Goal: Information Seeking & Learning: Learn about a topic

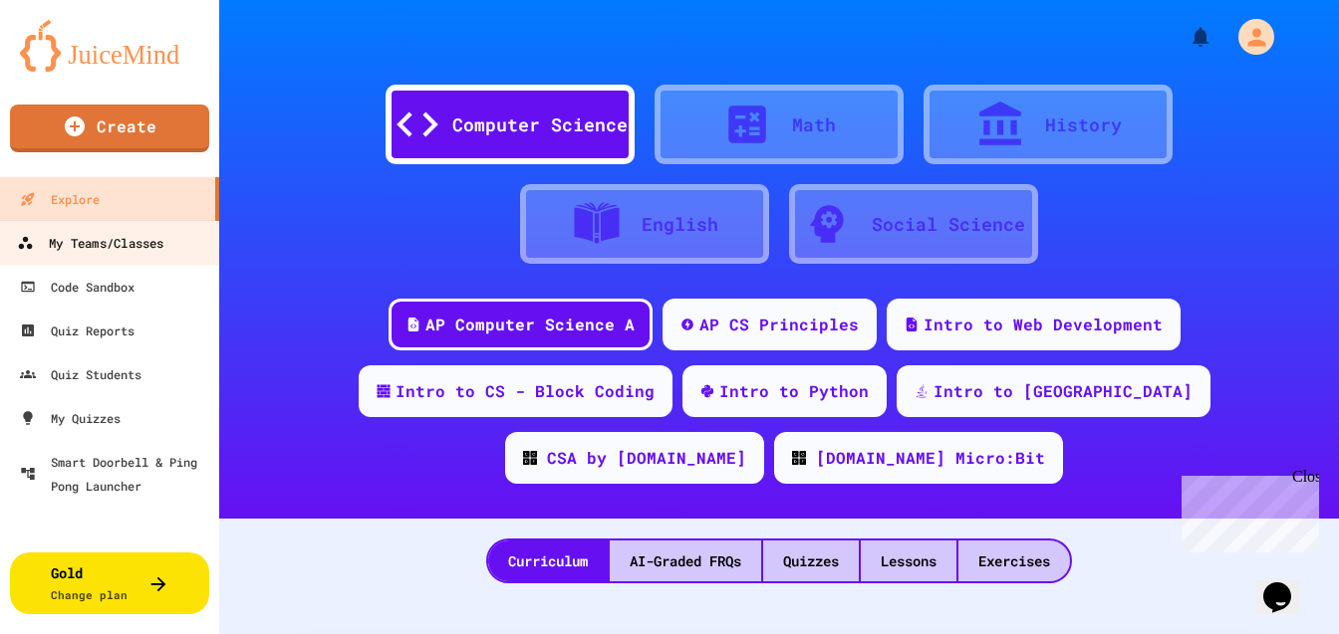
click at [113, 250] on div "My Teams/Classes" at bounding box center [90, 243] width 146 height 25
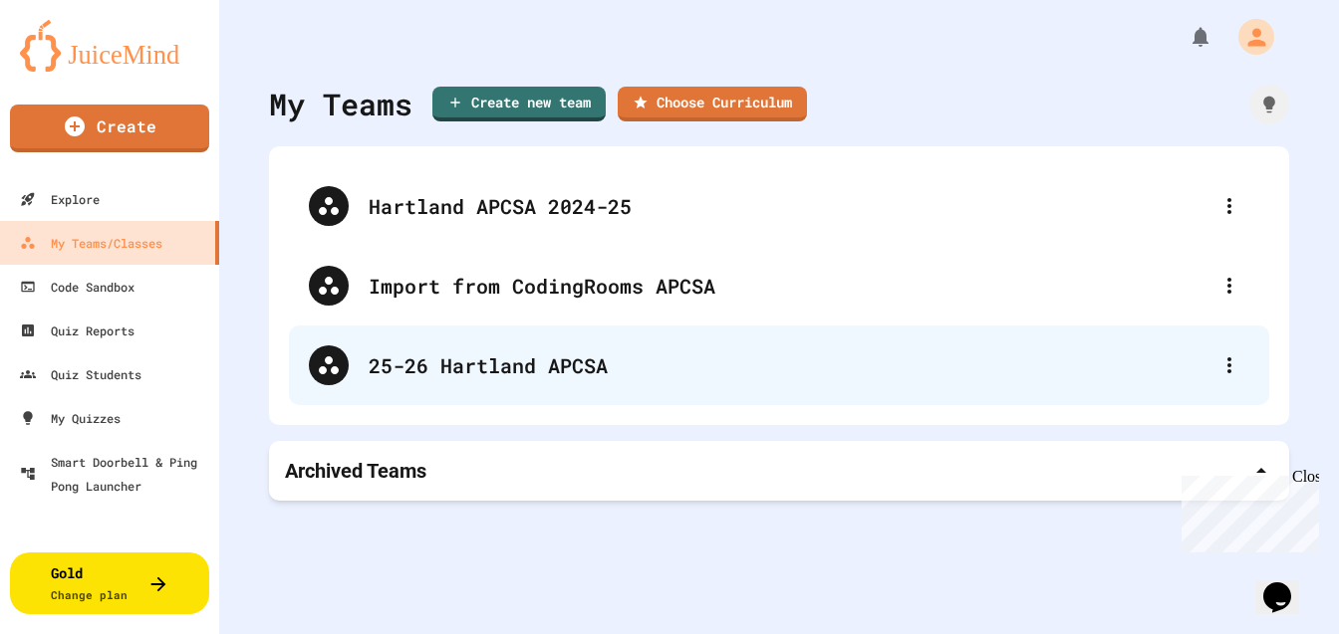
click at [479, 358] on div "25-26 Hartland APCSA" at bounding box center [789, 366] width 841 height 30
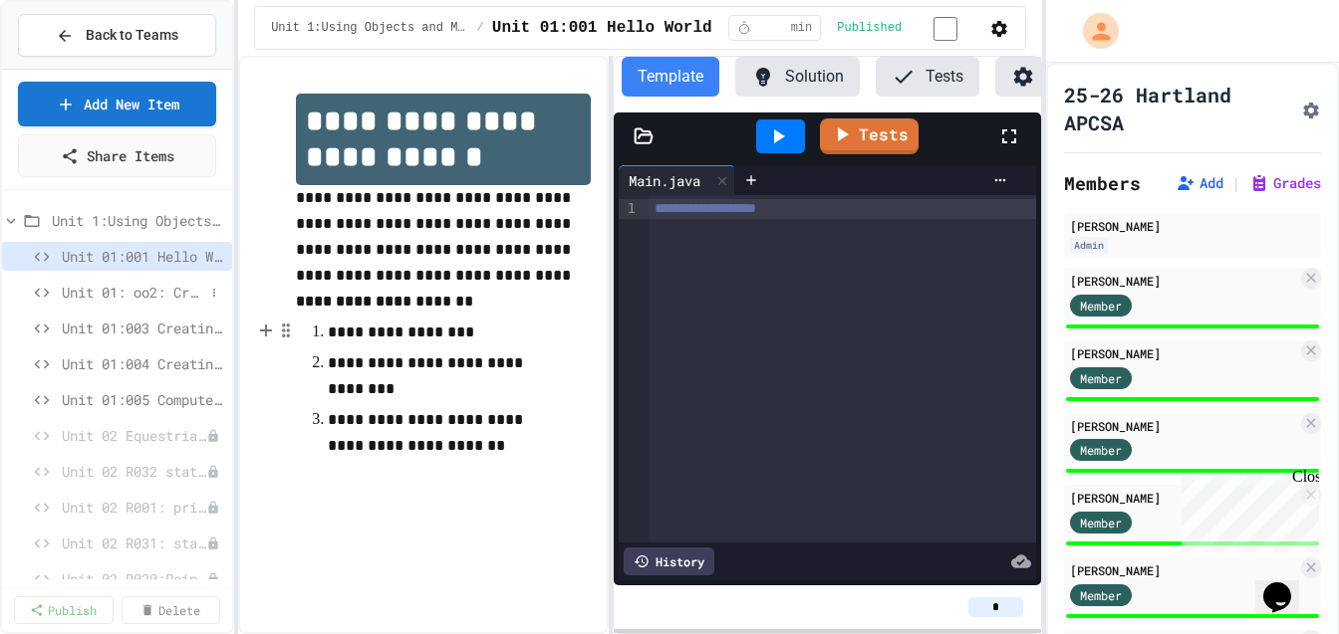
click at [156, 289] on span "Unit 01: oo2: Creating Variables and Printing" at bounding box center [133, 292] width 142 height 21
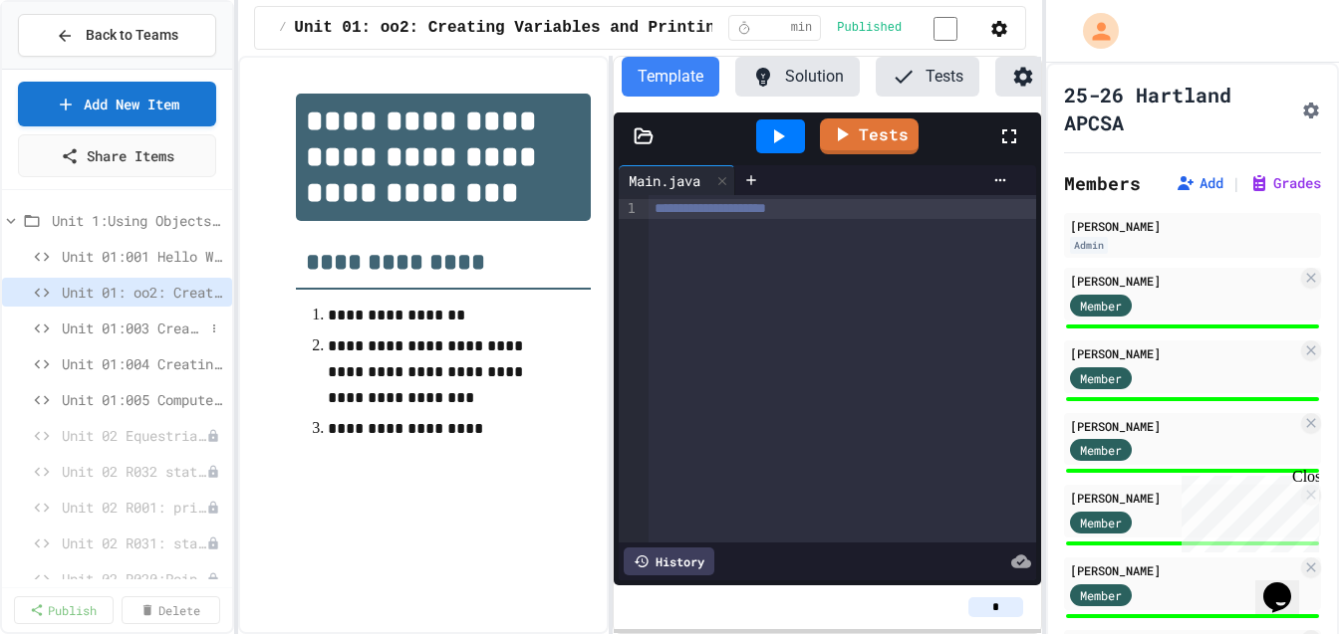
click at [148, 327] on span "Unit 01:003 Creating and Printing Variables 3" at bounding box center [133, 328] width 142 height 21
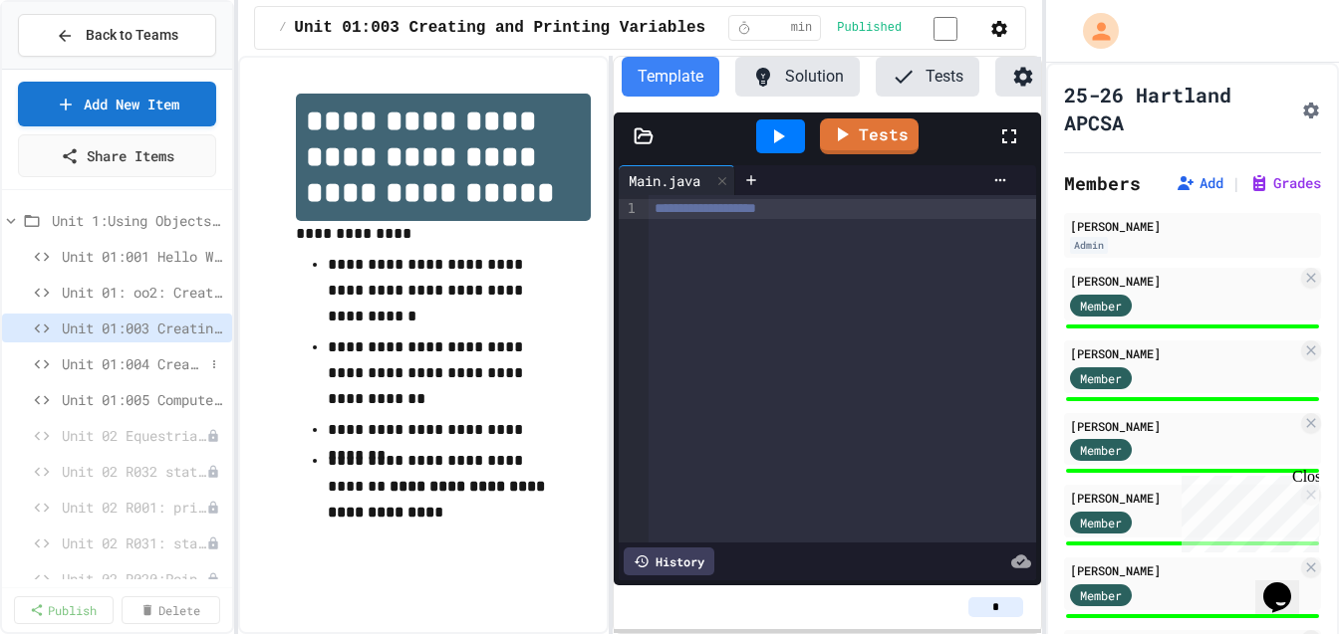
click at [145, 368] on span "Unit 01:004 Creating and Printing Variables 5" at bounding box center [133, 364] width 142 height 21
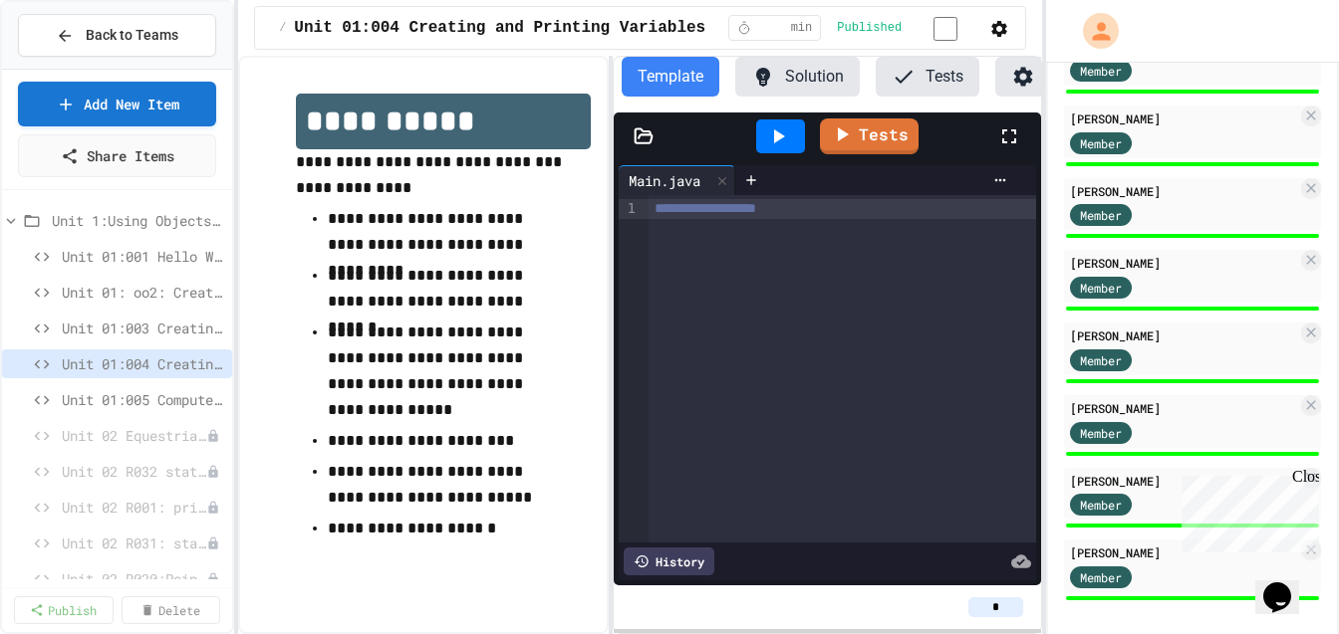
scroll to position [535, 0]
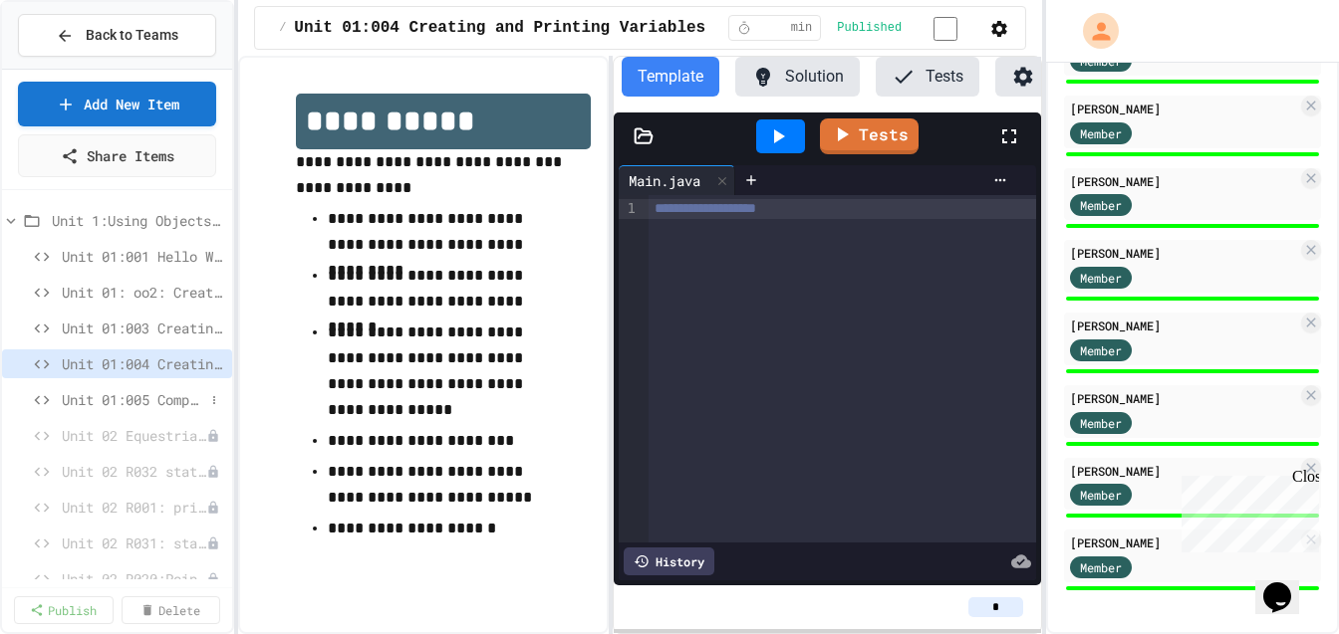
click at [155, 398] on span "Unit 01:005 Compute Pay" at bounding box center [133, 399] width 142 height 21
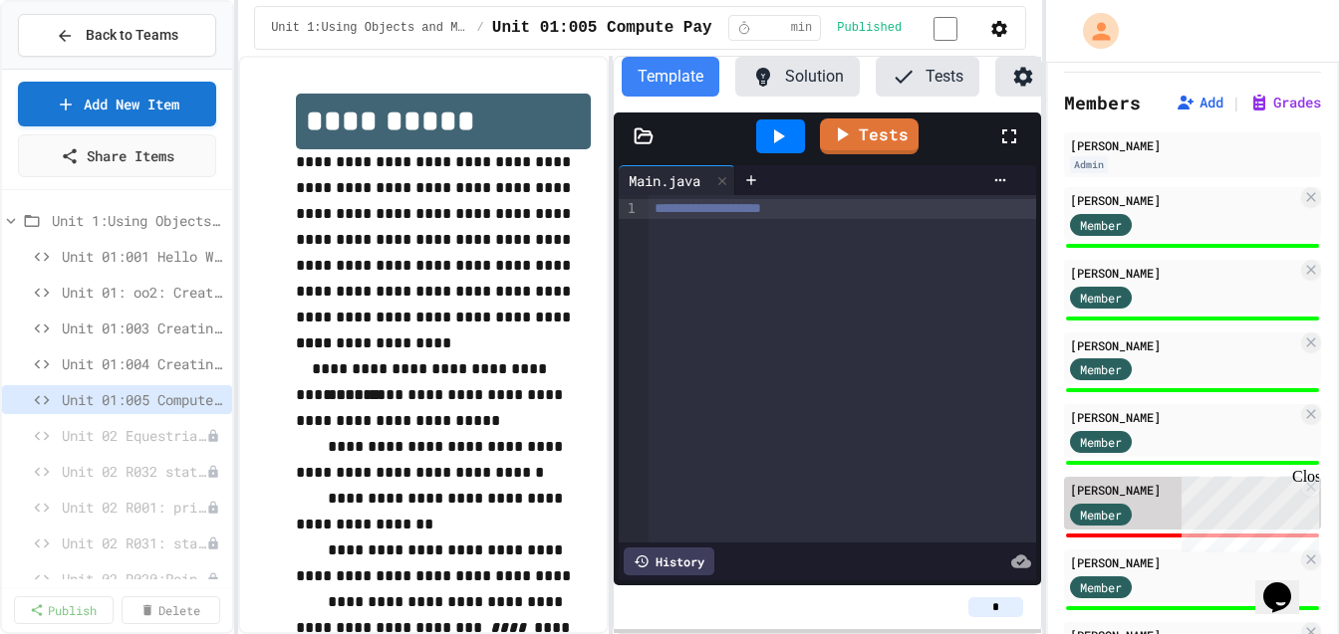
scroll to position [85, 0]
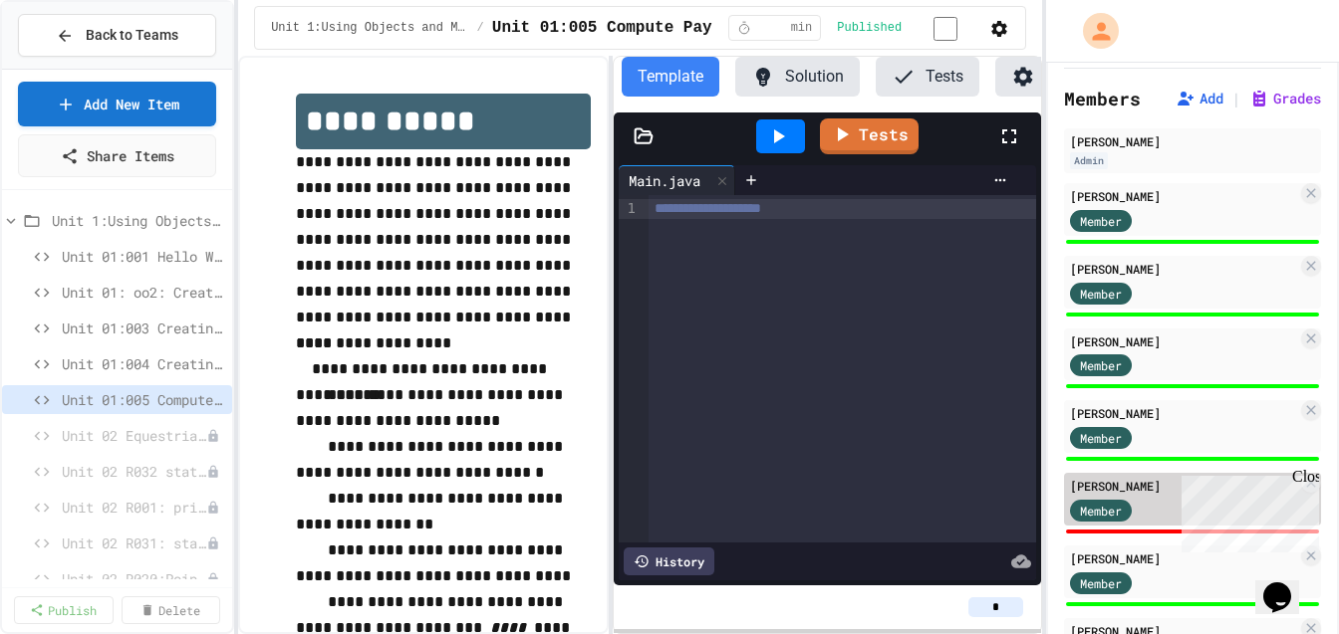
click at [1118, 481] on div "[PERSON_NAME]" at bounding box center [1183, 486] width 227 height 18
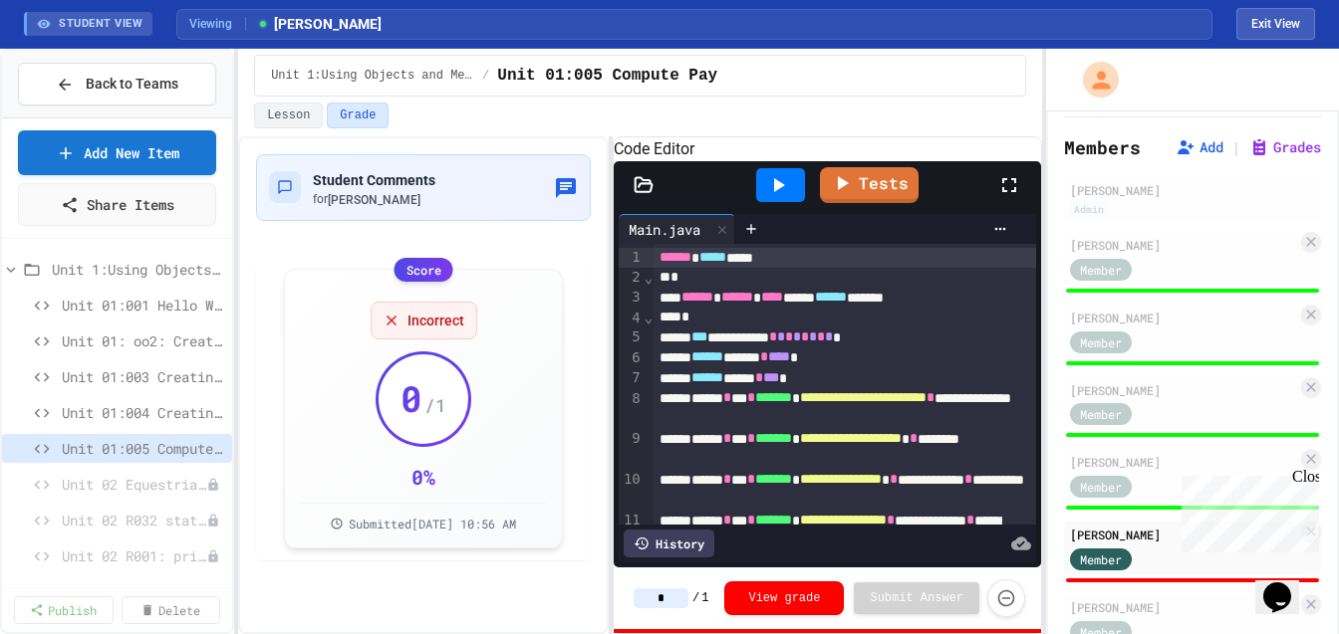
click at [777, 192] on icon at bounding box center [779, 185] width 11 height 14
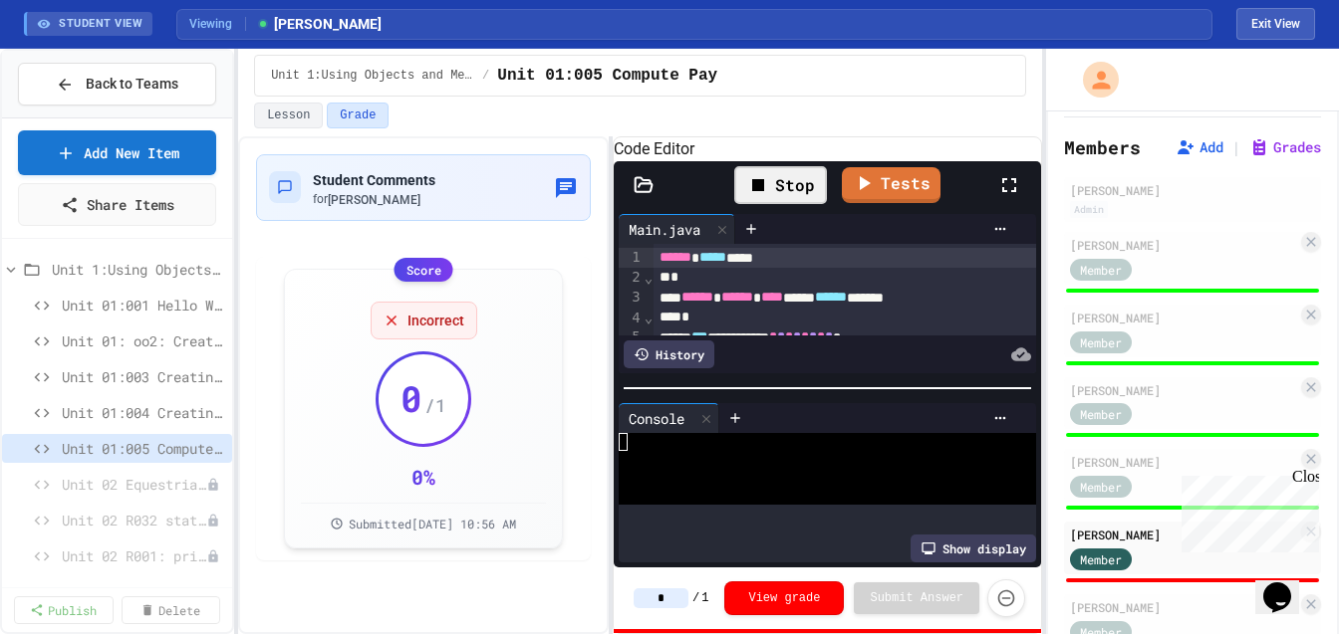
scroll to position [18, 0]
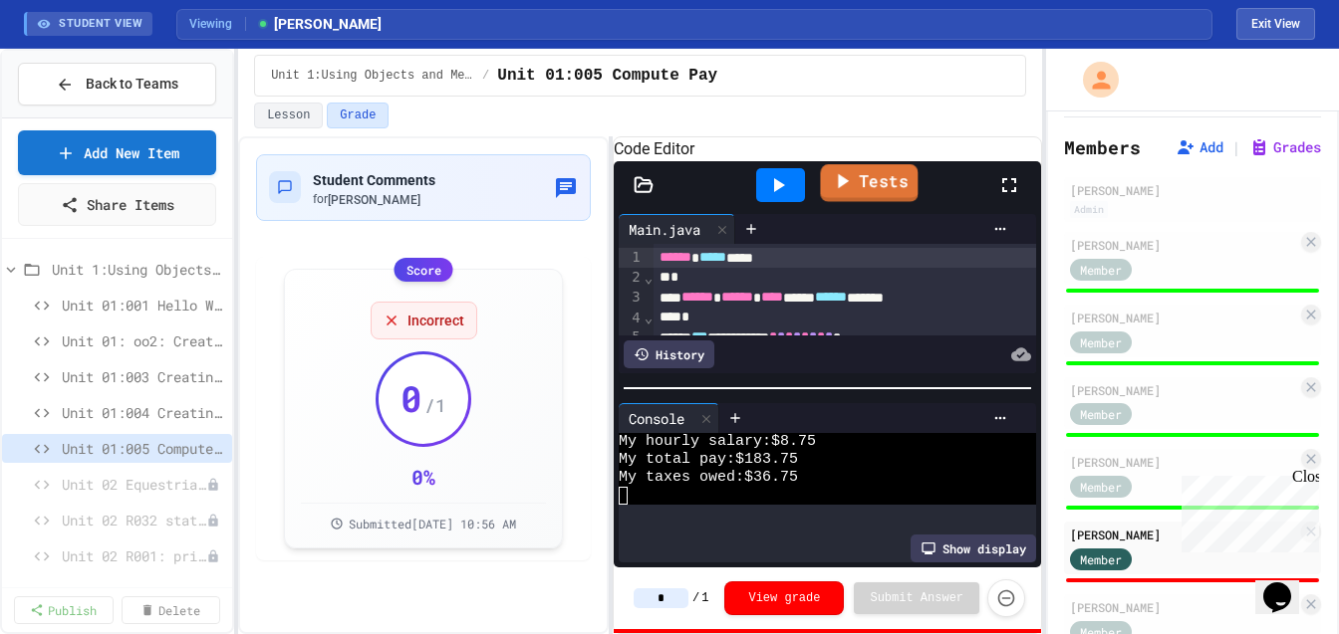
click at [874, 202] on link "Tests" at bounding box center [870, 183] width 98 height 38
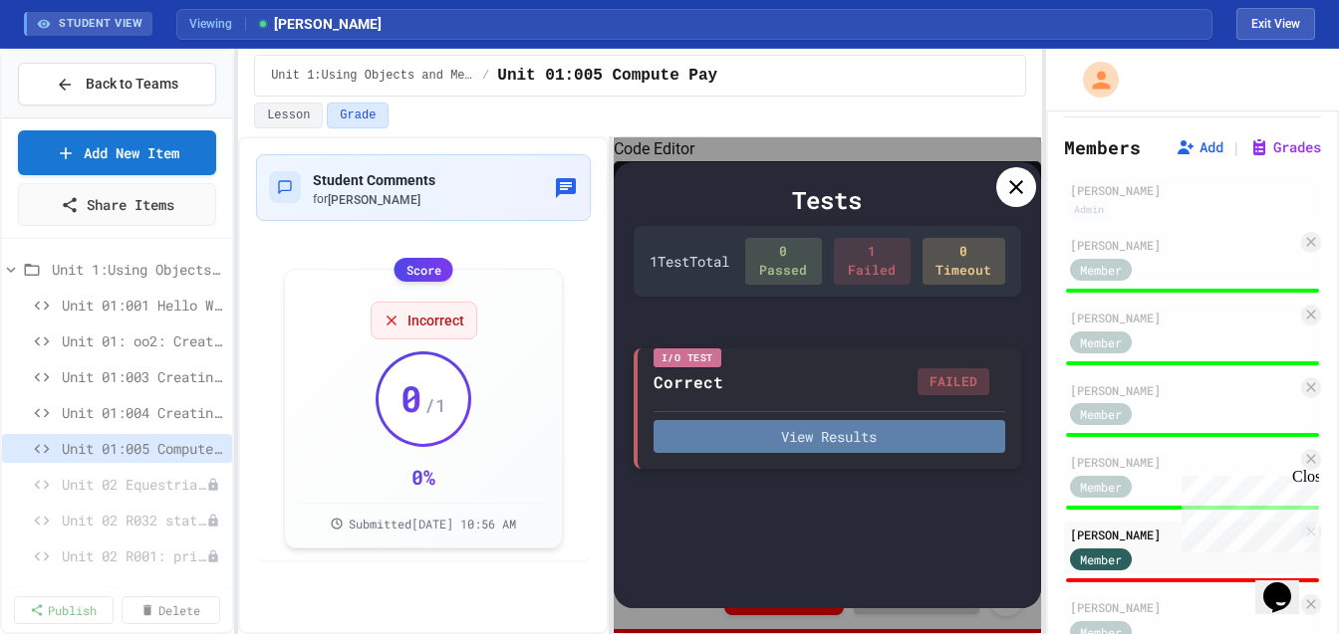
click at [870, 439] on button "View Results" at bounding box center [829, 436] width 352 height 33
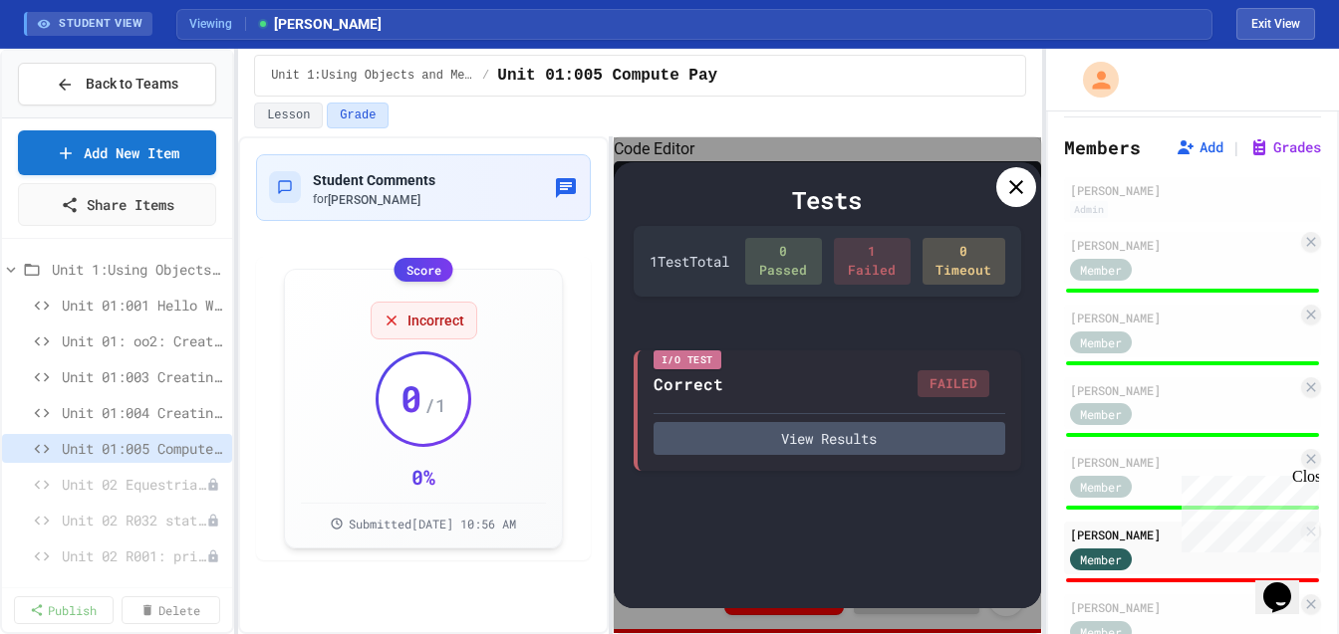
click at [1016, 185] on icon at bounding box center [1016, 187] width 24 height 24
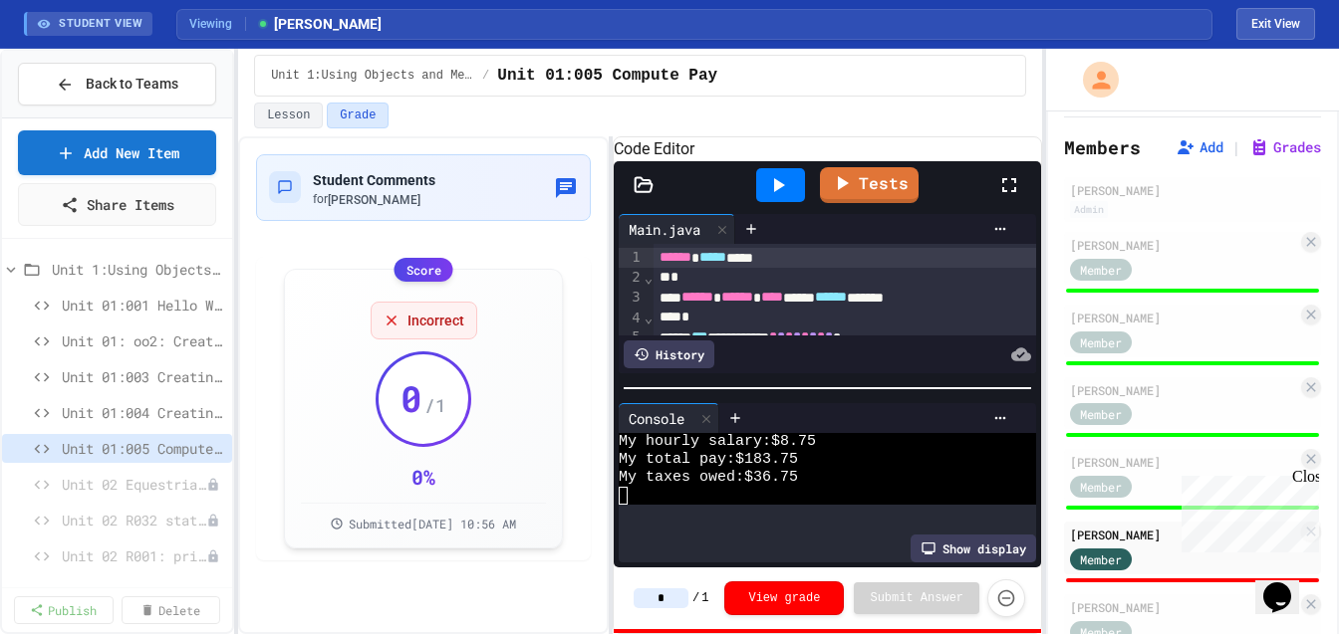
click at [668, 595] on input "*" at bounding box center [660, 599] width 55 height 20
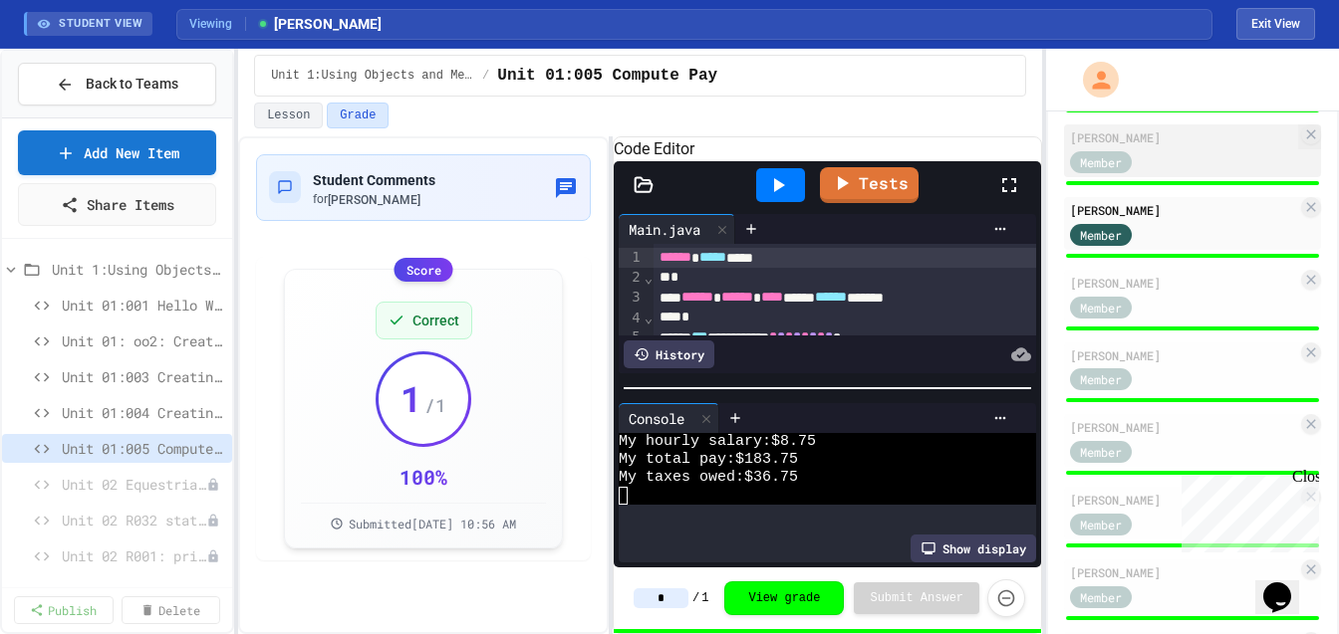
scroll to position [584, 0]
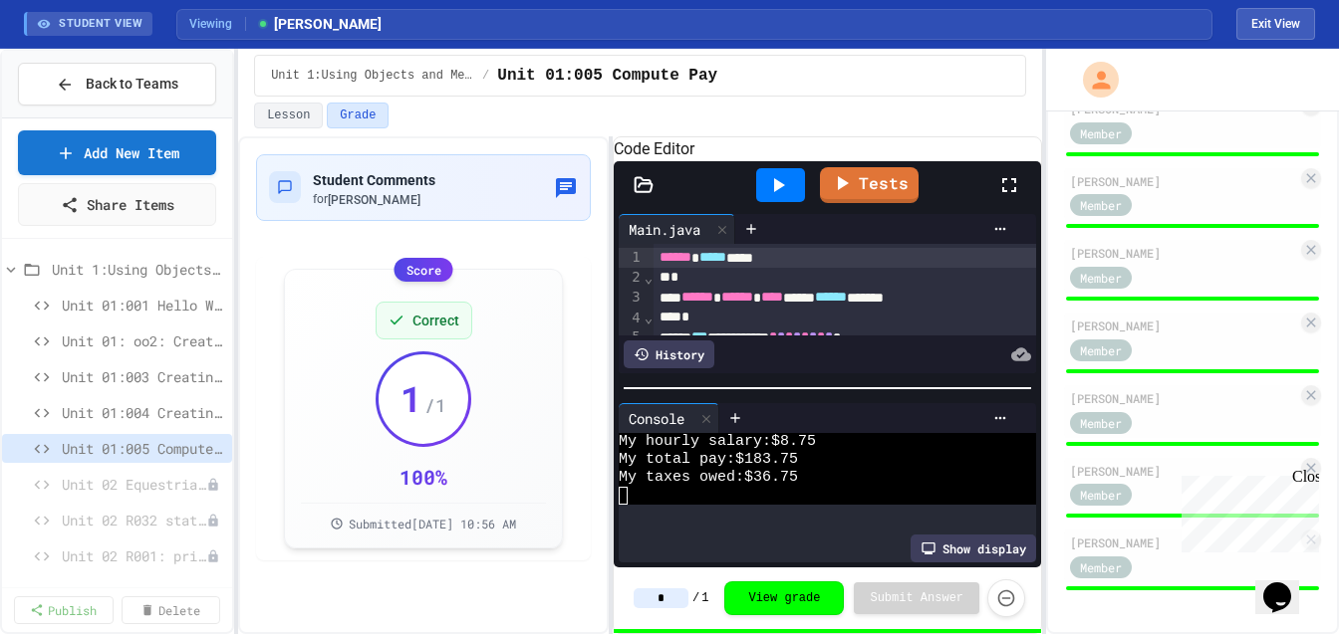
type input "*"
click at [568, 584] on div "Student Comments for [PERSON_NAME] Score Correct 1 / 1 100 % Submitted [DATE] 1…" at bounding box center [423, 385] width 370 height 498
click at [167, 411] on span "Unit 01:004 Creating and Printing Variables 5" at bounding box center [133, 412] width 142 height 21
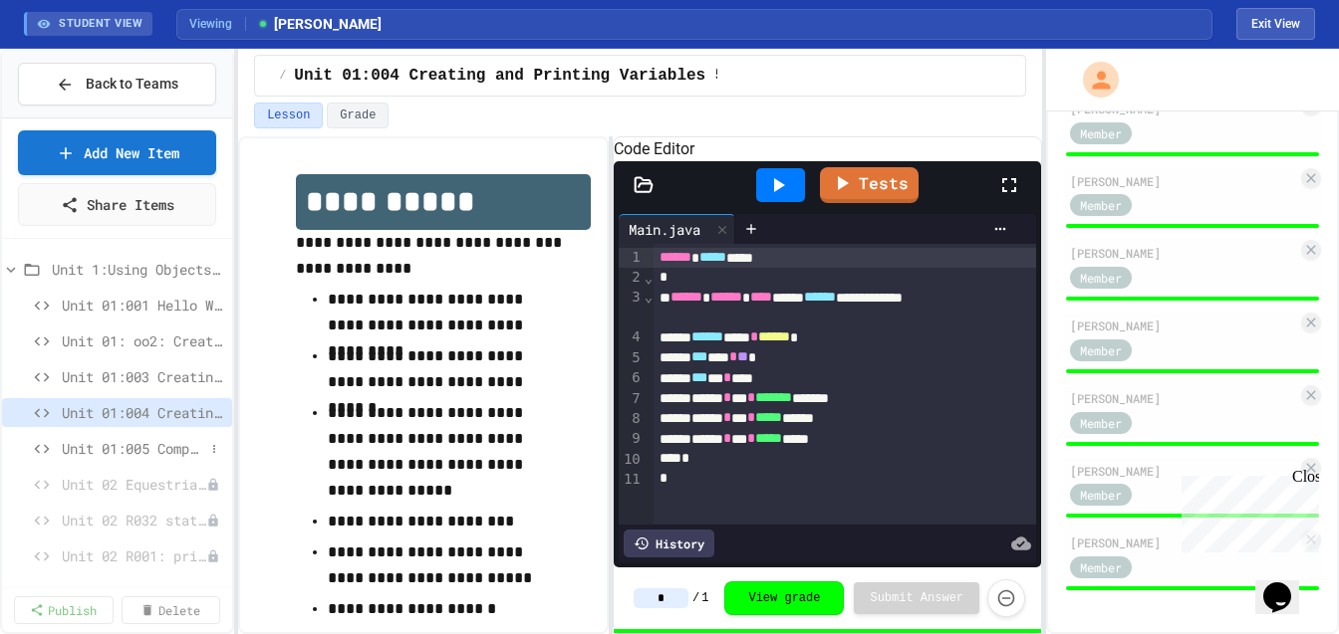
click at [129, 448] on span "Unit 01:005 Compute Pay" at bounding box center [133, 448] width 142 height 21
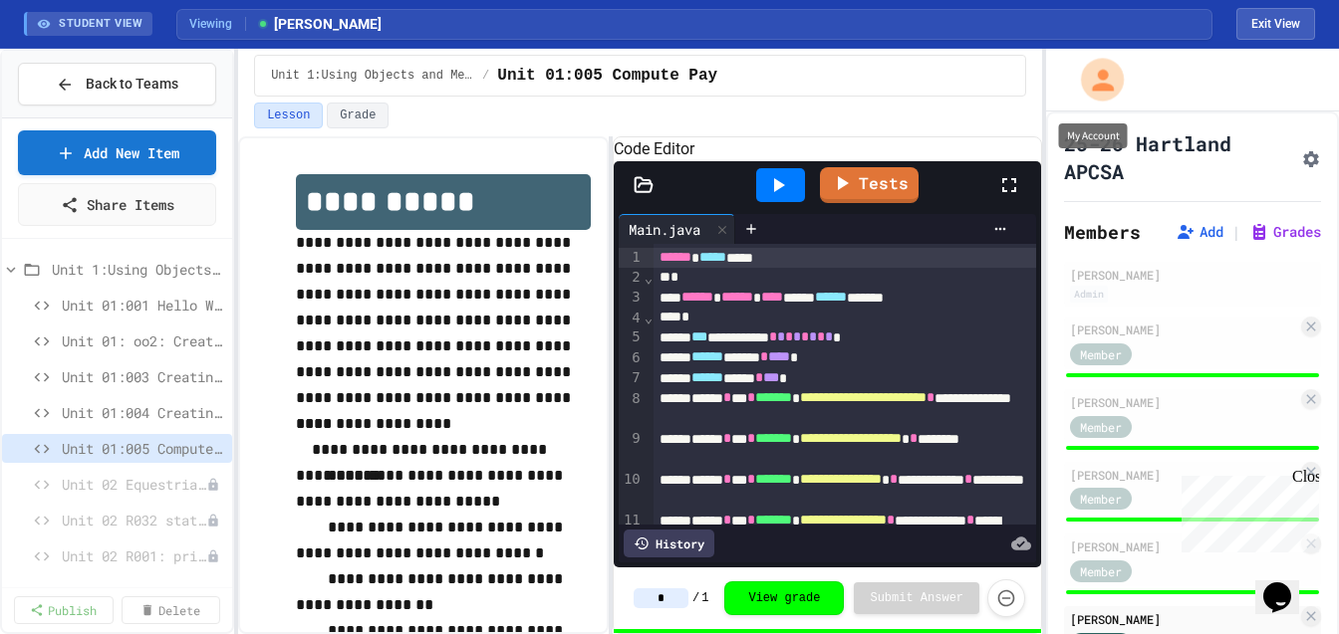
click at [1109, 81] on icon "My Account" at bounding box center [1102, 80] width 32 height 32
click at [1211, 633] on div at bounding box center [669, 634] width 1339 height 0
